Goal: Transaction & Acquisition: Download file/media

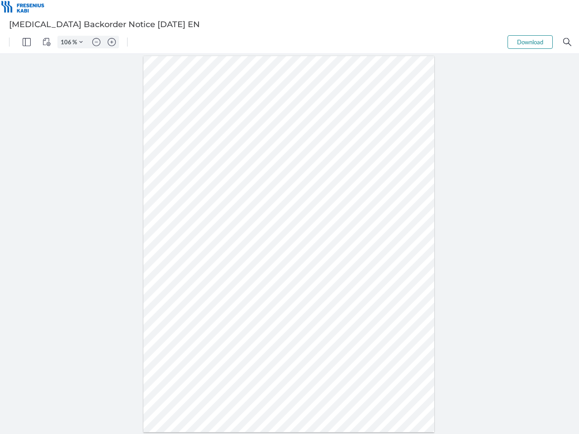
click at [27, 42] on img "Panel" at bounding box center [27, 42] width 8 height 8
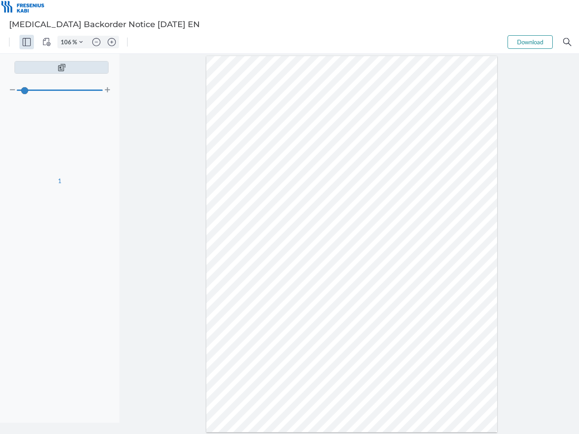
click at [47, 42] on img "View Controls" at bounding box center [46, 42] width 8 height 8
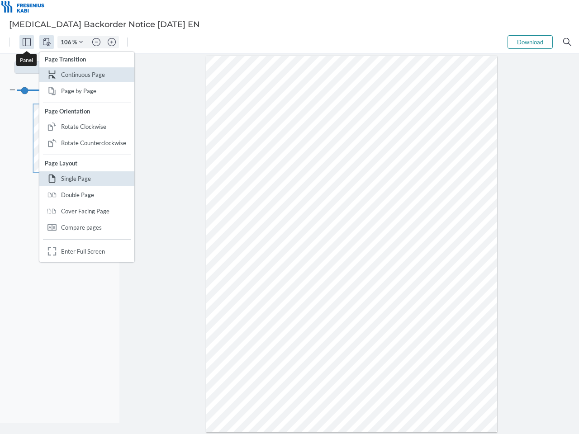
click at [67, 42] on input "106" at bounding box center [65, 42] width 14 height 8
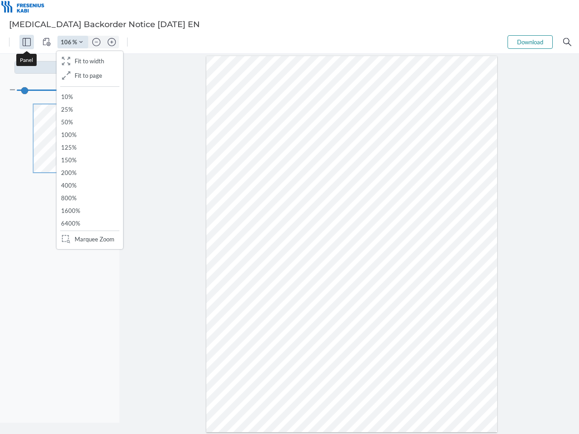
click at [81, 42] on img "Zoom Controls" at bounding box center [81, 42] width 4 height 4
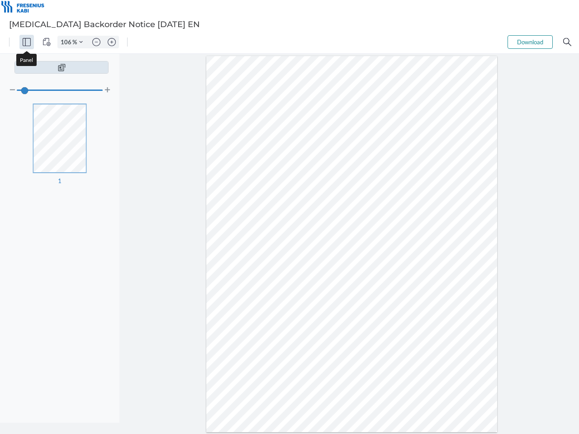
click at [96, 42] on img "Zoom out" at bounding box center [96, 42] width 8 height 8
click at [112, 42] on img "Zoom in" at bounding box center [112, 42] width 8 height 8
type input "106"
click at [530, 42] on button "Download" at bounding box center [529, 42] width 45 height 14
click at [567, 42] on img "Search" at bounding box center [567, 42] width 8 height 8
